Goal: Transaction & Acquisition: Purchase product/service

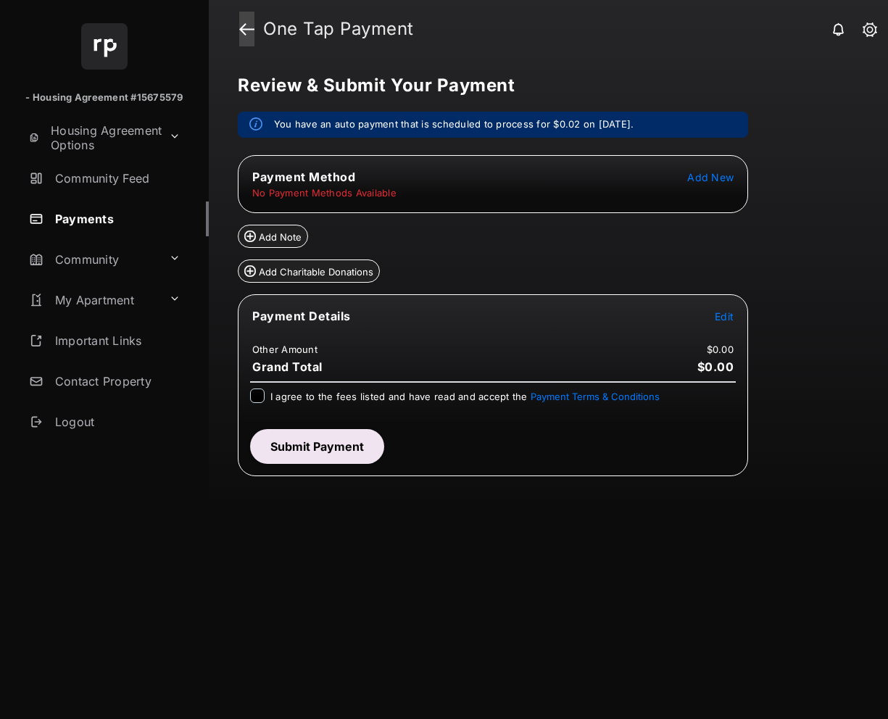
click at [249, 32] on link at bounding box center [246, 29] width 15 height 35
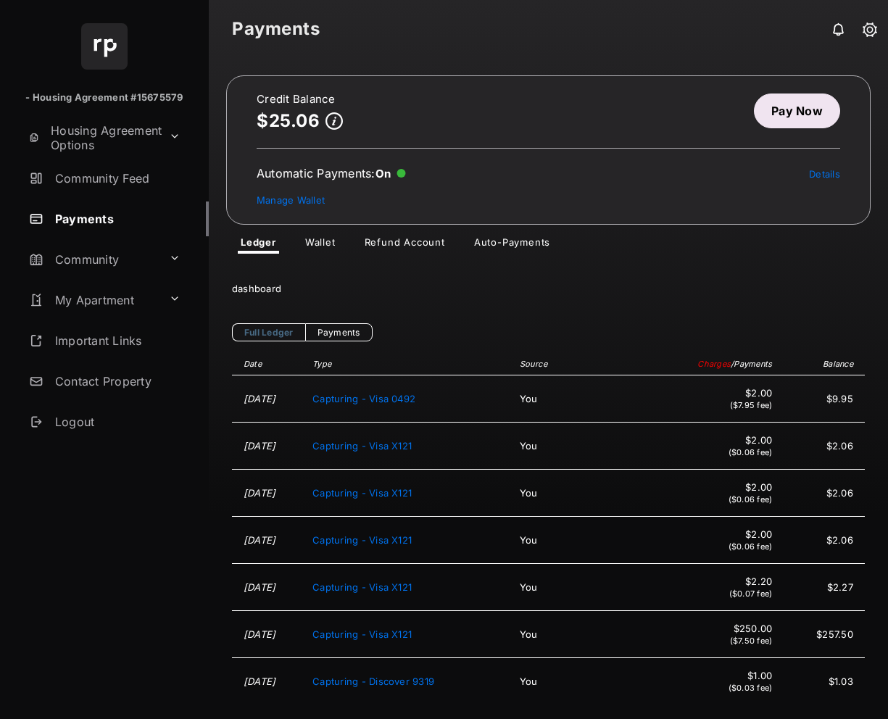
click at [813, 107] on link "Pay Now" at bounding box center [797, 111] width 86 height 35
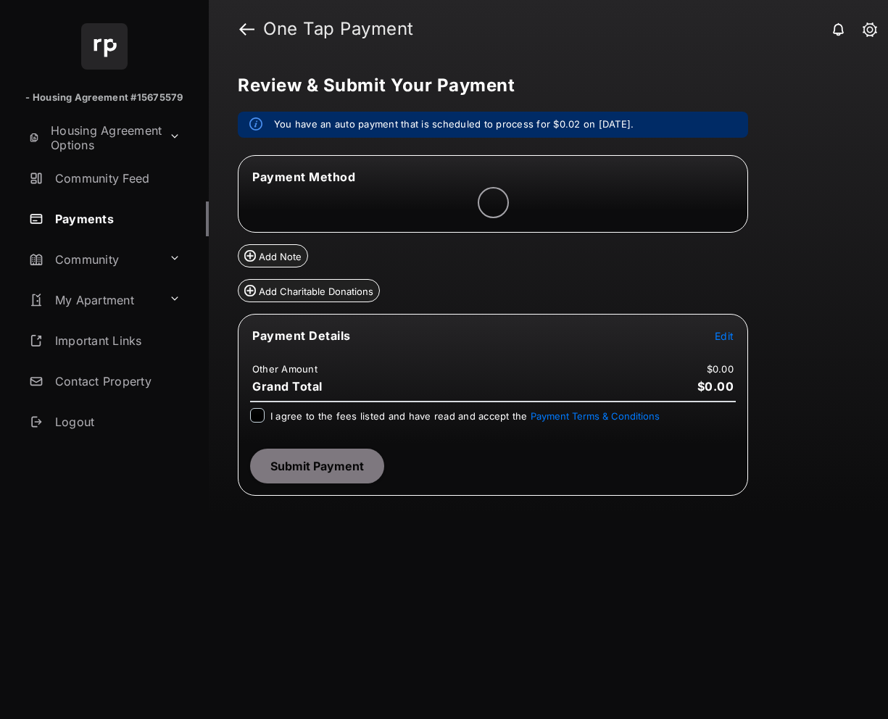
click at [813, 107] on div "Review & Submit Your Payment You have an auto payment that is scheduled to proc…" at bounding box center [548, 388] width 679 height 661
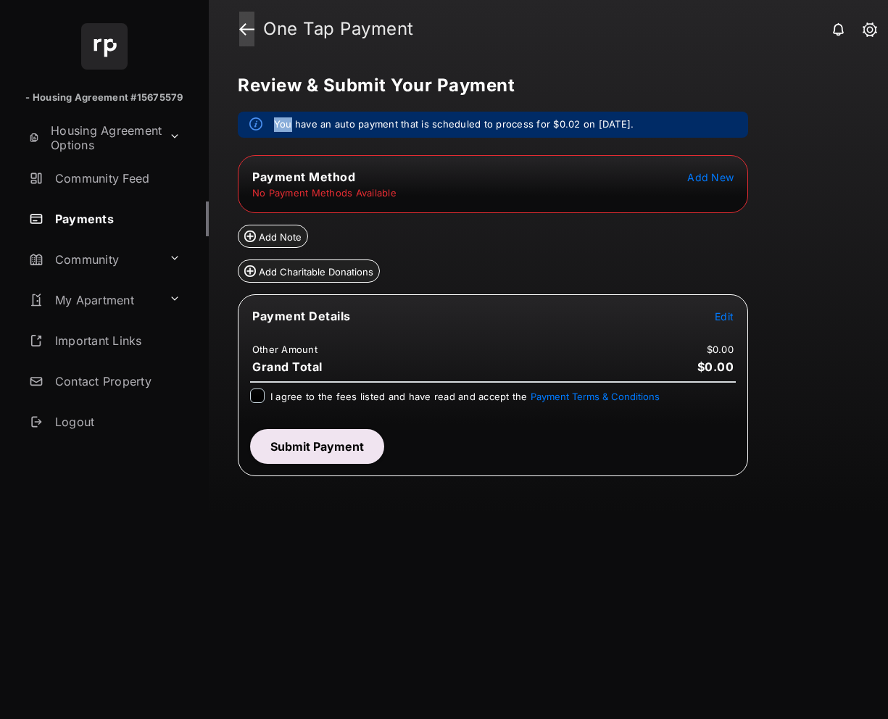
click at [247, 34] on link at bounding box center [246, 29] width 15 height 35
